Goal: Task Accomplishment & Management: Use online tool/utility

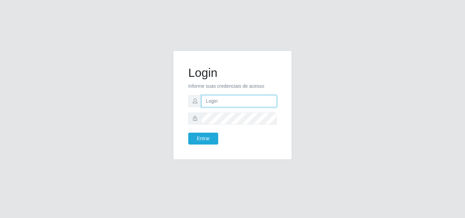
click at [255, 99] on input "text" at bounding box center [239, 101] width 75 height 12
type input "ana@saullus"
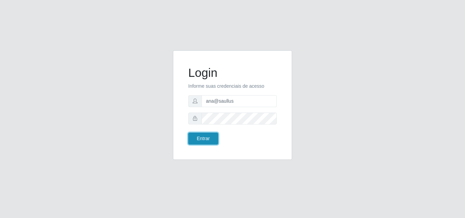
click at [211, 138] on button "Entrar" at bounding box center [203, 139] width 30 height 12
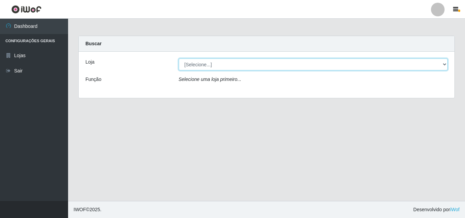
click at [445, 65] on select "[Selecione...] Saullus Supermercados" at bounding box center [313, 65] width 269 height 12
select select "423"
click at [179, 59] on select "[Selecione...] Saullus Supermercados" at bounding box center [313, 65] width 269 height 12
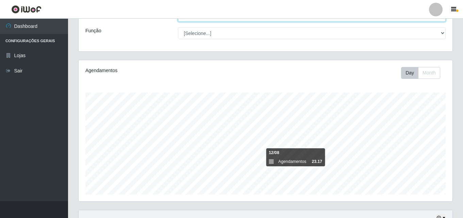
scroll to position [37, 0]
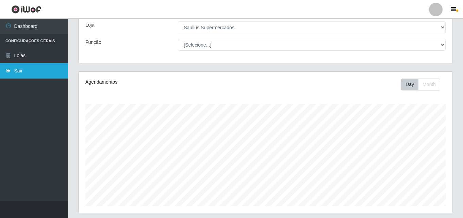
click at [37, 76] on link "Sair" at bounding box center [34, 70] width 68 height 15
